Goal: Navigation & Orientation: Understand site structure

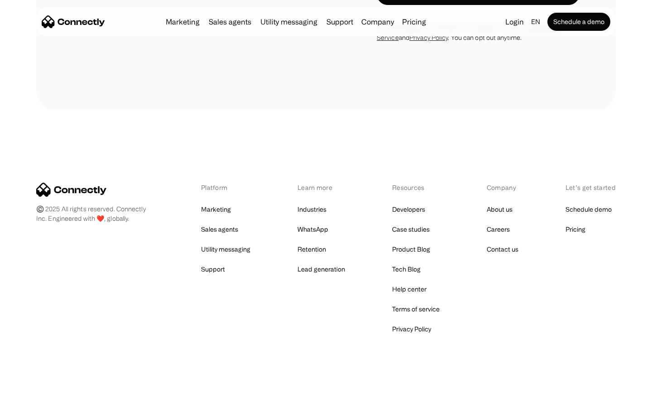
scroll to position [776, 0]
